Goal: Task Accomplishment & Management: Use online tool/utility

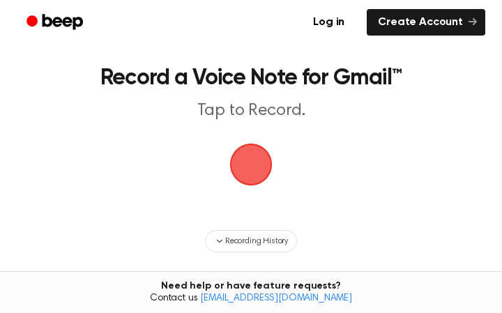
click at [248, 156] on span "button" at bounding box center [251, 165] width 42 height 42
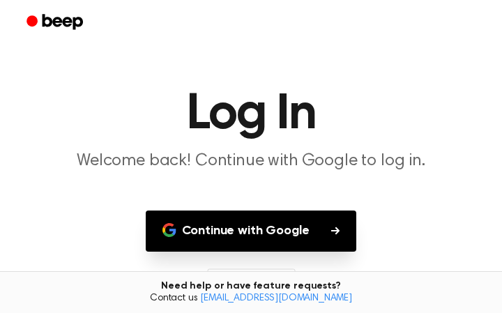
click at [231, 243] on button "Continue with Google" at bounding box center [251, 230] width 211 height 41
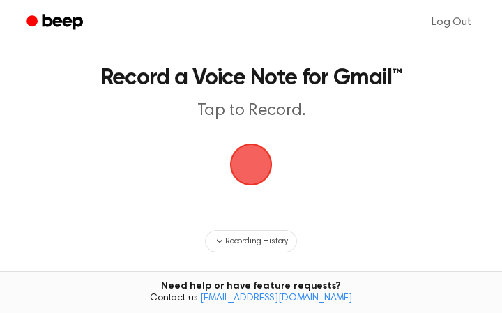
click at [249, 157] on span "button" at bounding box center [251, 165] width 42 height 42
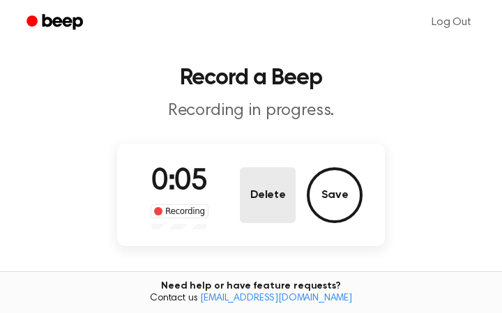
click at [267, 208] on button "Delete" at bounding box center [268, 195] width 56 height 56
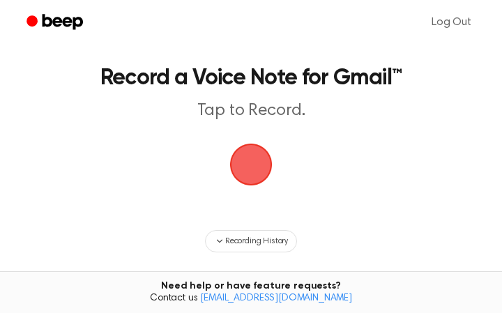
click at [248, 161] on span "button" at bounding box center [250, 164] width 39 height 39
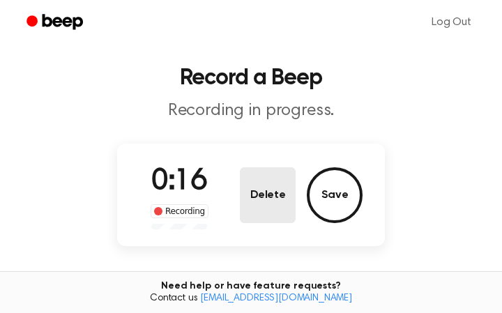
click at [263, 190] on button "Delete" at bounding box center [268, 195] width 56 height 56
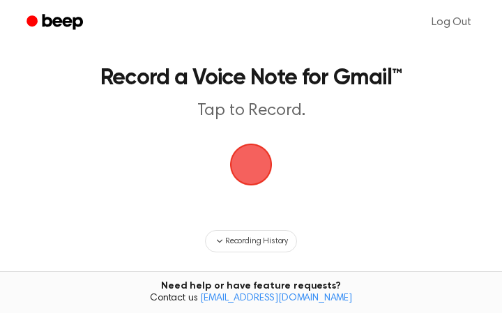
click at [269, 153] on span "button" at bounding box center [250, 164] width 39 height 39
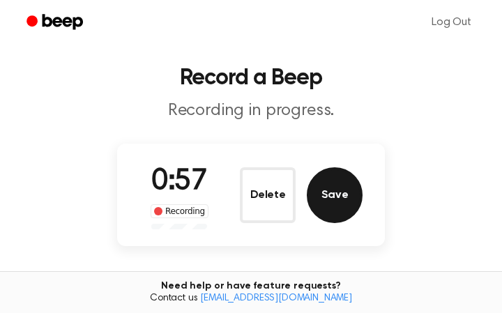
click at [341, 206] on button "Save" at bounding box center [335, 195] width 56 height 56
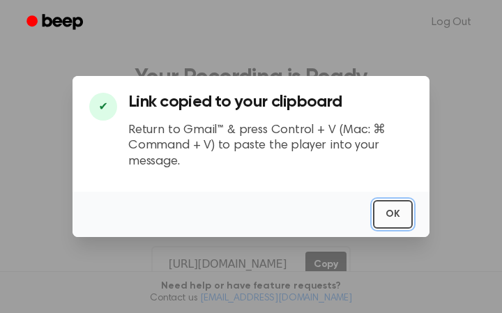
click at [394, 215] on button "OK" at bounding box center [393, 214] width 40 height 29
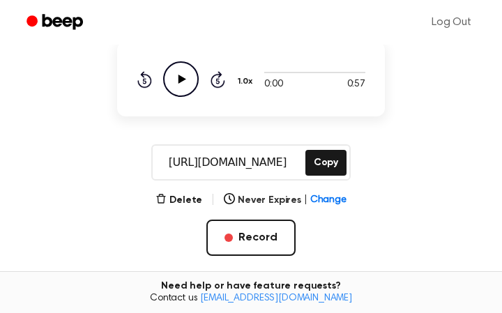
scroll to position [116, 0]
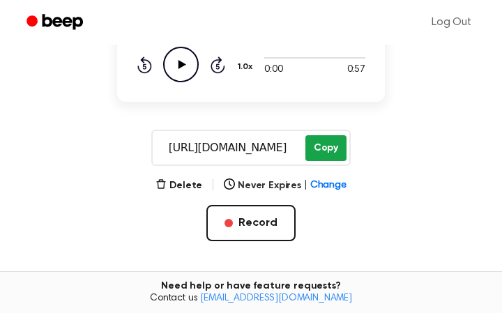
click at [328, 150] on button "Copy" at bounding box center [325, 148] width 41 height 26
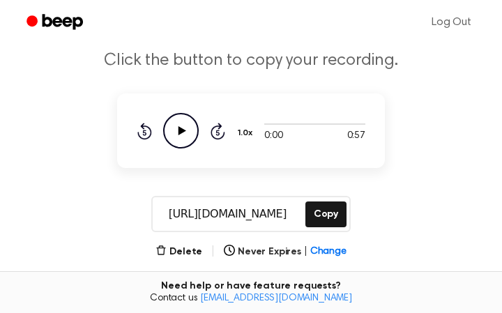
scroll to position [16, 0]
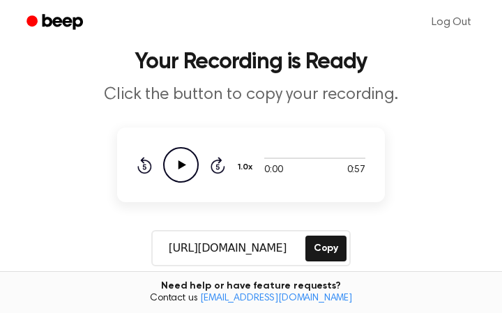
click at [178, 176] on icon "Play Audio" at bounding box center [181, 165] width 36 height 36
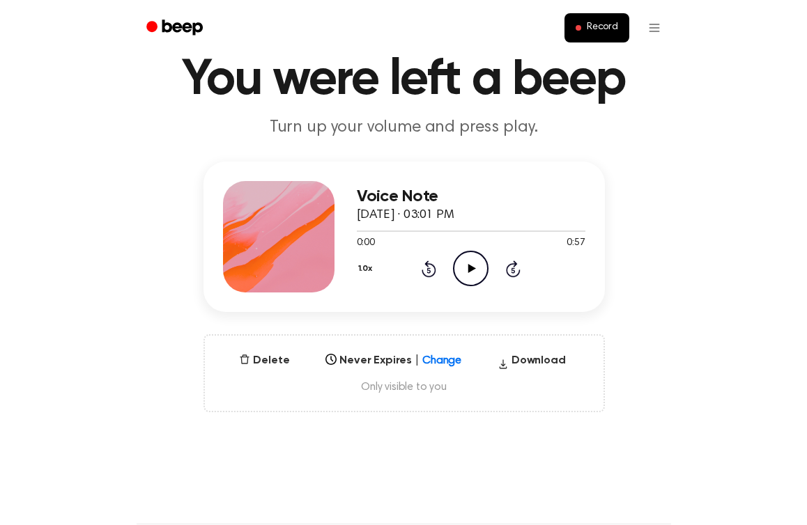
scroll to position [59, 0]
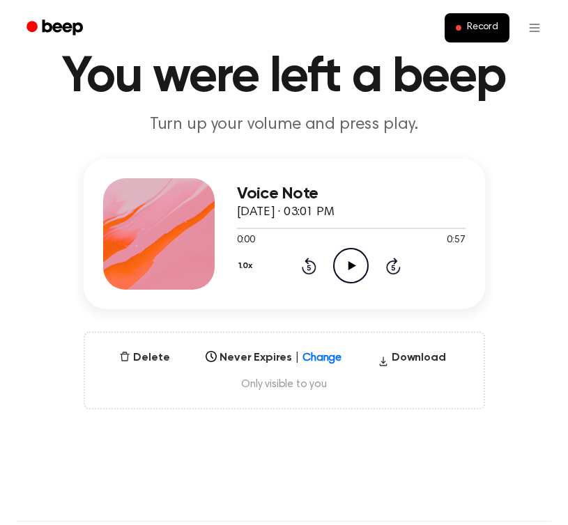
click at [282, 192] on h3 "Voice Note" at bounding box center [351, 194] width 229 height 19
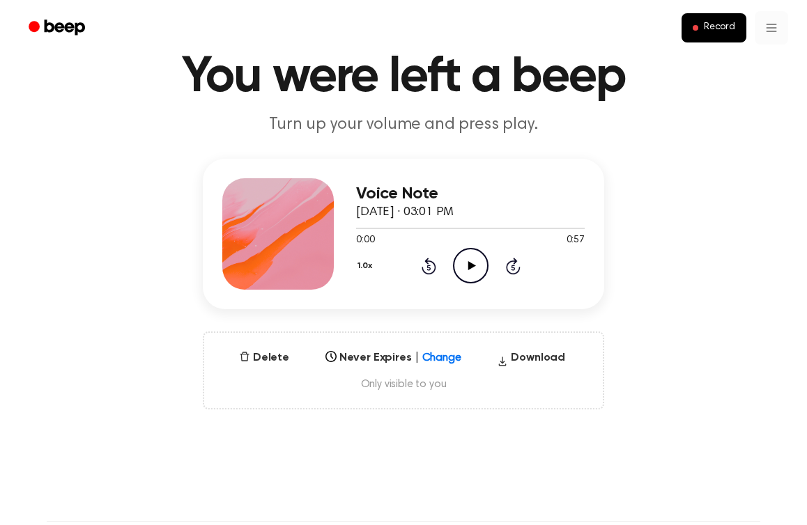
click at [567, 28] on html "Record You were left a beep Turn up your volume and press play. Voice Note Sept…" at bounding box center [403, 520] width 807 height 1158
click at [567, 65] on link "Recording History" at bounding box center [742, 62] width 86 height 23
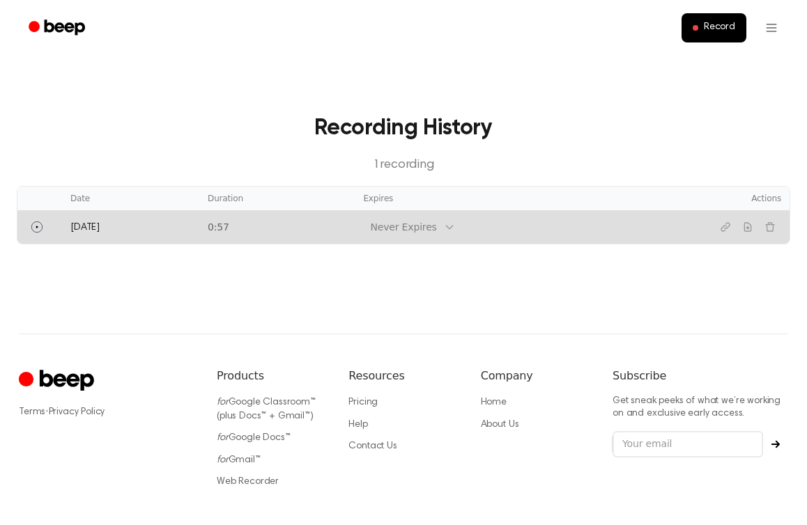
click at [567, 226] on td "Never Expires" at bounding box center [516, 226] width 323 height 33
click at [544, 232] on td "Never Expires" at bounding box center [516, 226] width 323 height 33
click at [85, 235] on td "Today" at bounding box center [130, 226] width 137 height 33
